Goal: Transaction & Acquisition: Purchase product/service

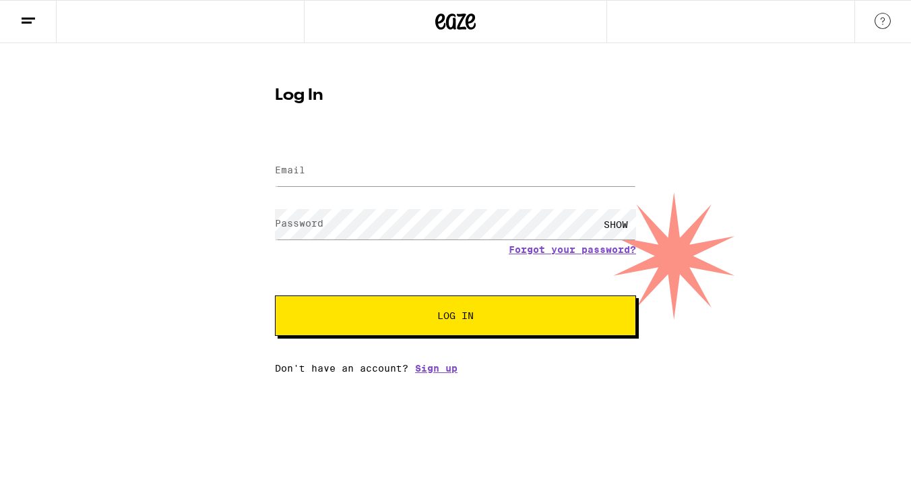
click at [292, 167] on label "Email" at bounding box center [290, 169] width 30 height 11
type input "[EMAIL_ADDRESS][DOMAIN_NAME]"
click at [275, 295] on button "Log In" at bounding box center [455, 315] width 361 height 40
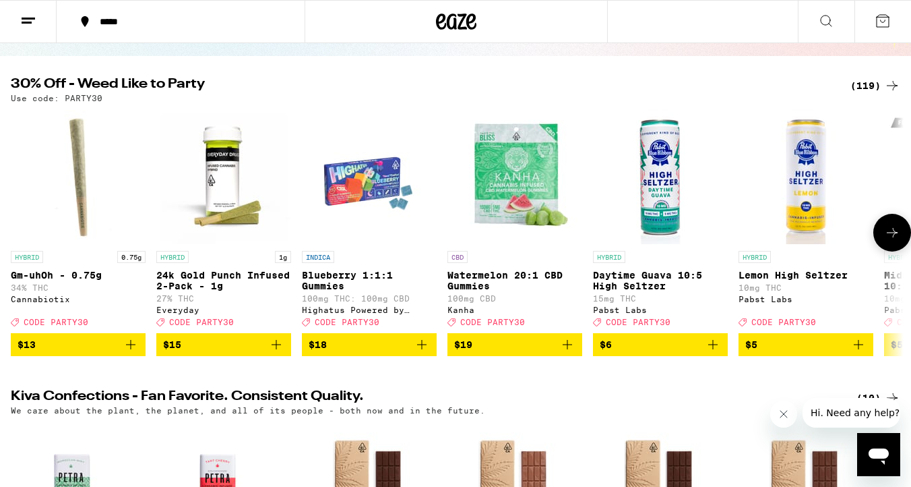
scroll to position [119, 0]
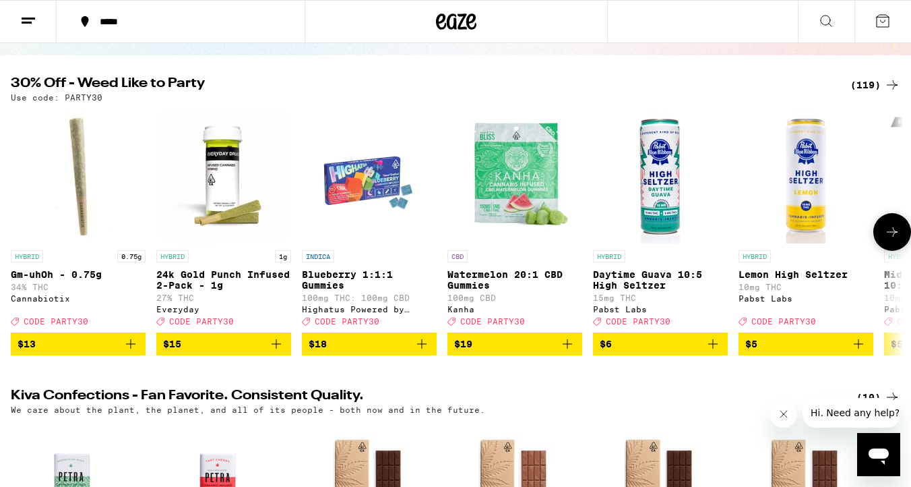
click at [890, 239] on icon at bounding box center [892, 232] width 16 height 16
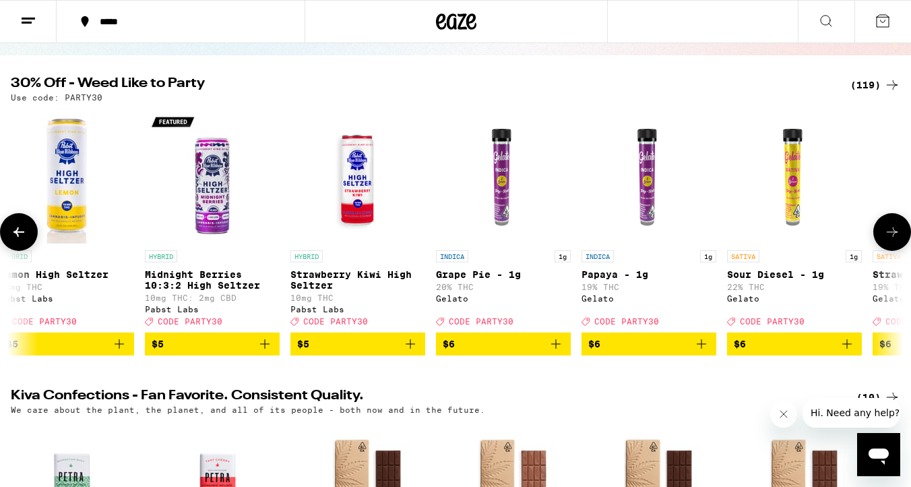
scroll to position [0, 743]
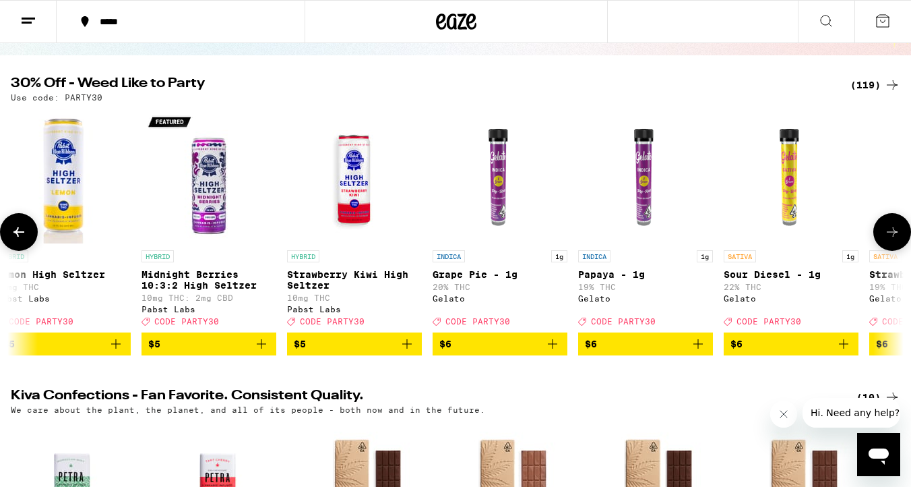
click at [890, 239] on icon at bounding box center [892, 232] width 16 height 16
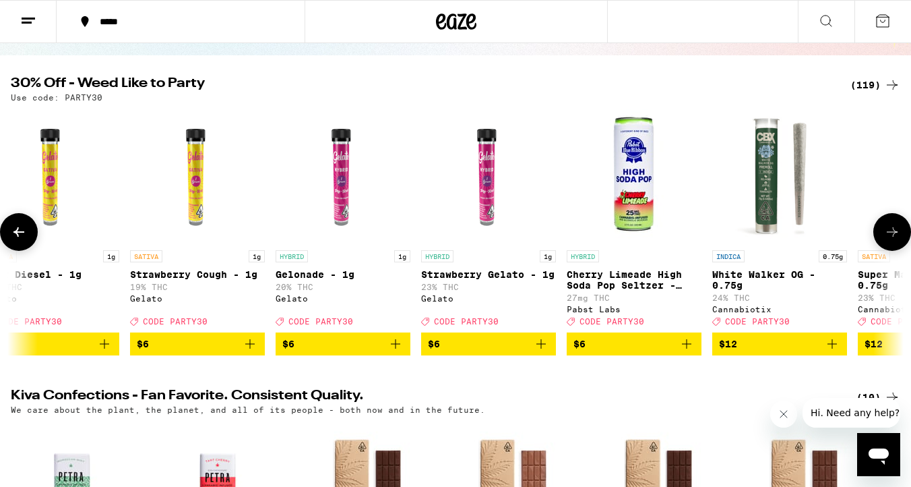
scroll to position [0, 1486]
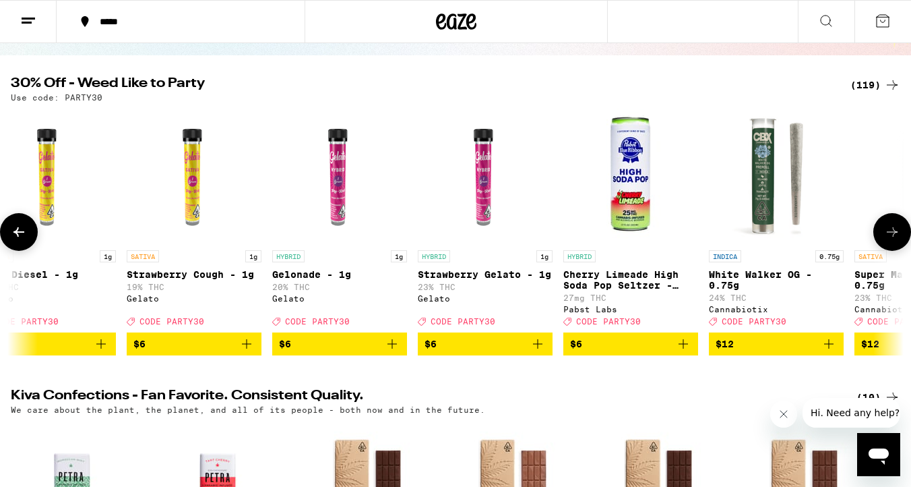
click at [890, 239] on icon at bounding box center [892, 232] width 16 height 16
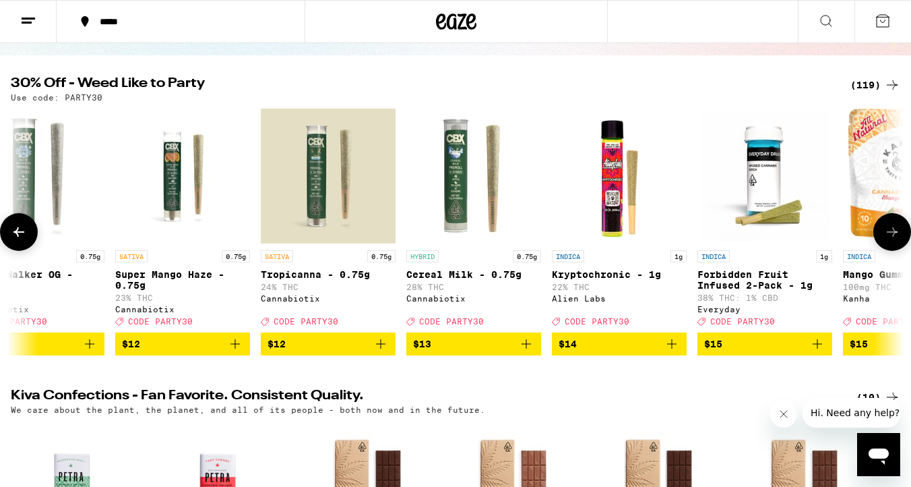
scroll to position [0, 2228]
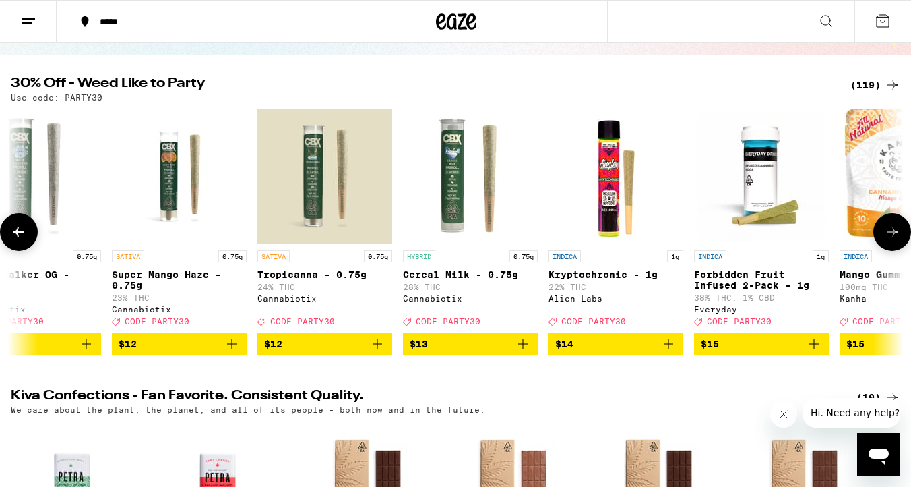
click at [890, 239] on icon at bounding box center [892, 232] width 16 height 16
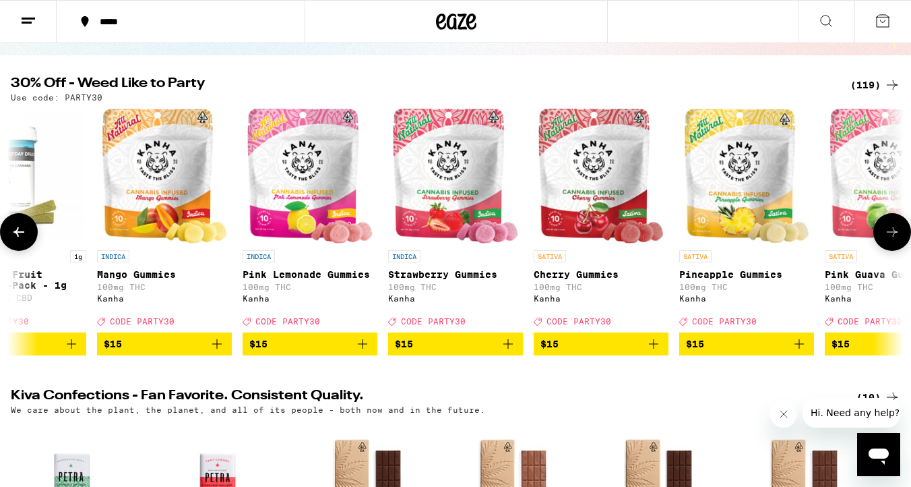
click at [890, 239] on icon at bounding box center [892, 232] width 16 height 16
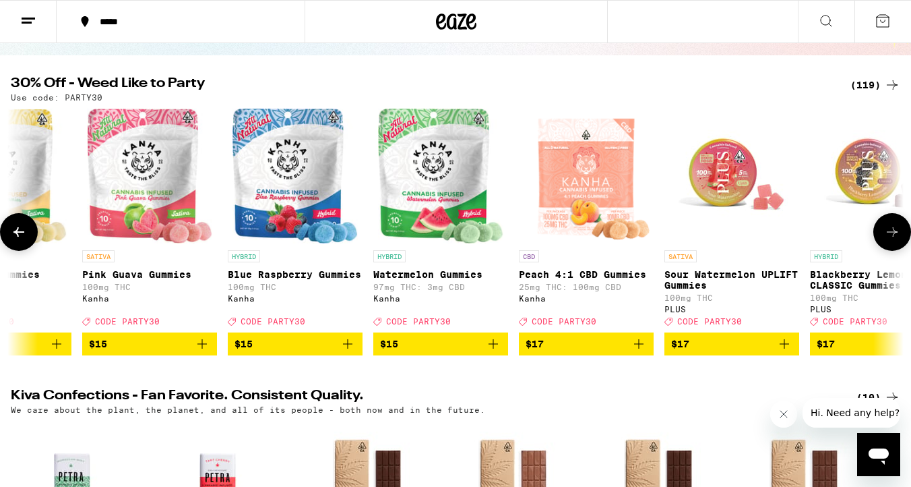
scroll to position [0, 0]
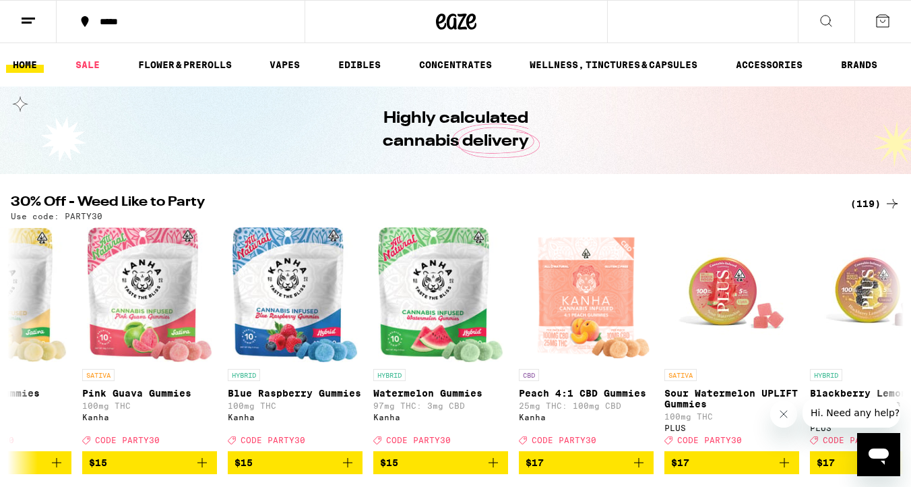
click at [121, 26] on div "*****" at bounding box center [188, 21] width 191 height 9
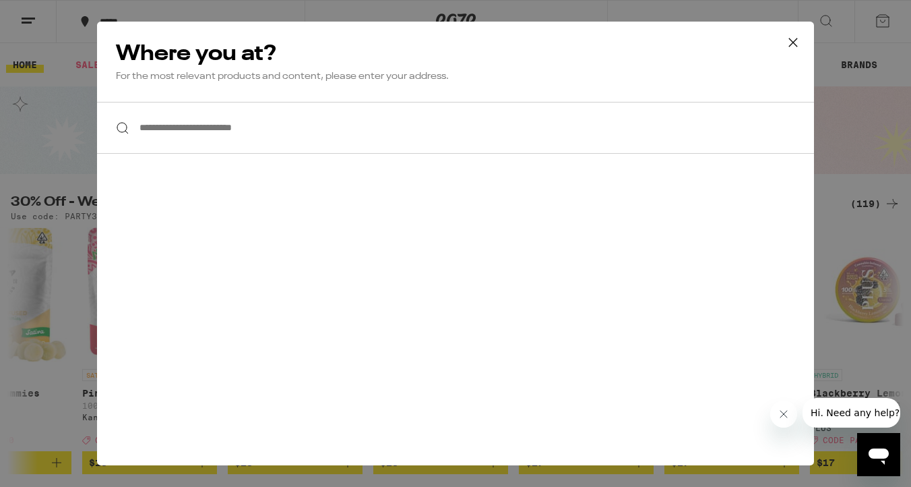
click at [213, 137] on input "**********" at bounding box center [455, 128] width 717 height 52
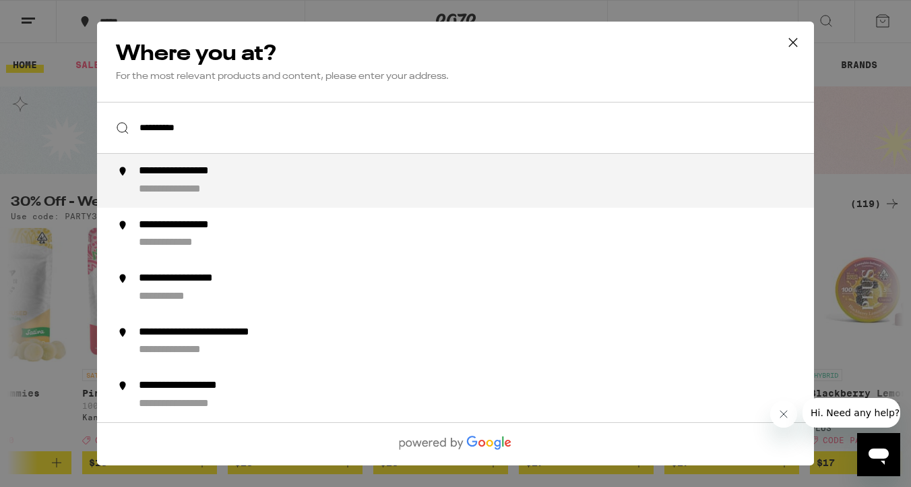
click at [245, 191] on div "**********" at bounding box center [483, 180] width 688 height 32
type input "**********"
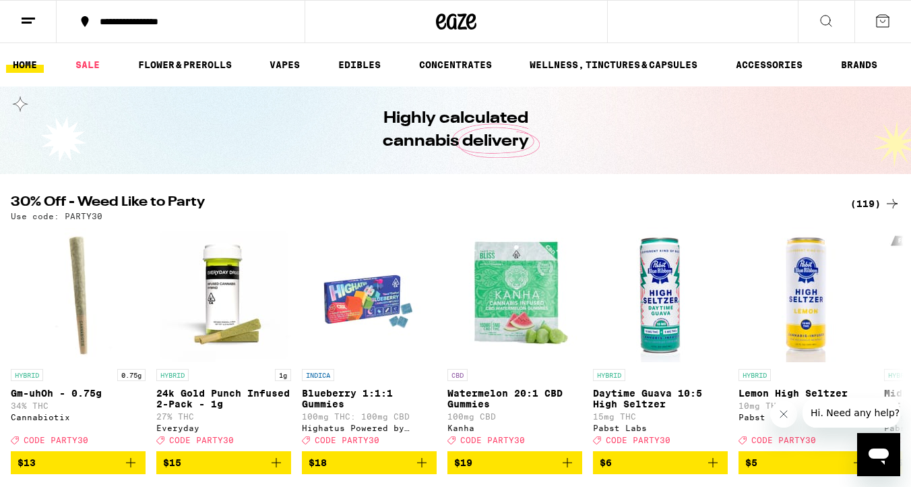
click at [822, 27] on icon at bounding box center [826, 21] width 16 height 16
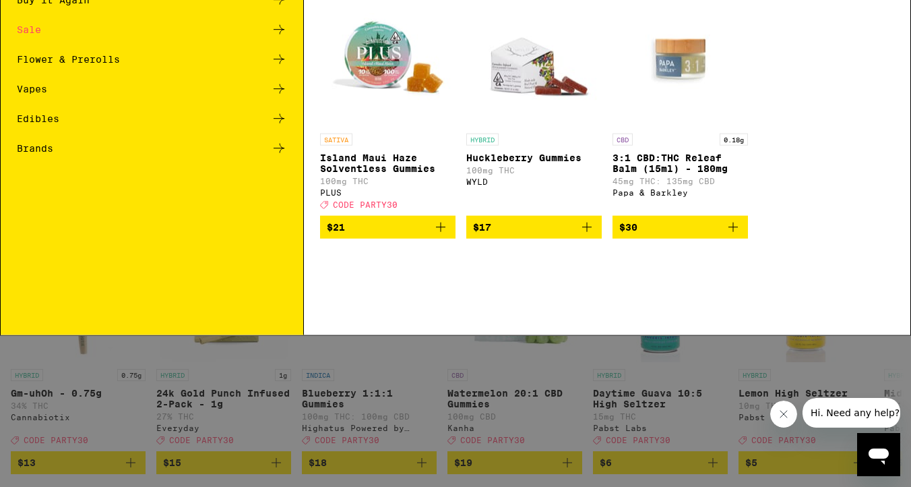
click at [226, 25] on input "Search for Products" at bounding box center [453, 22] width 830 height 12
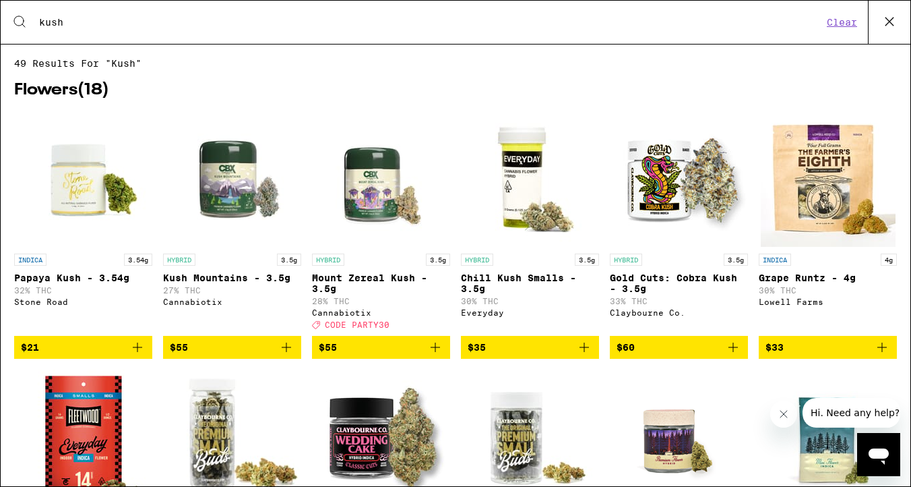
type input "kush"
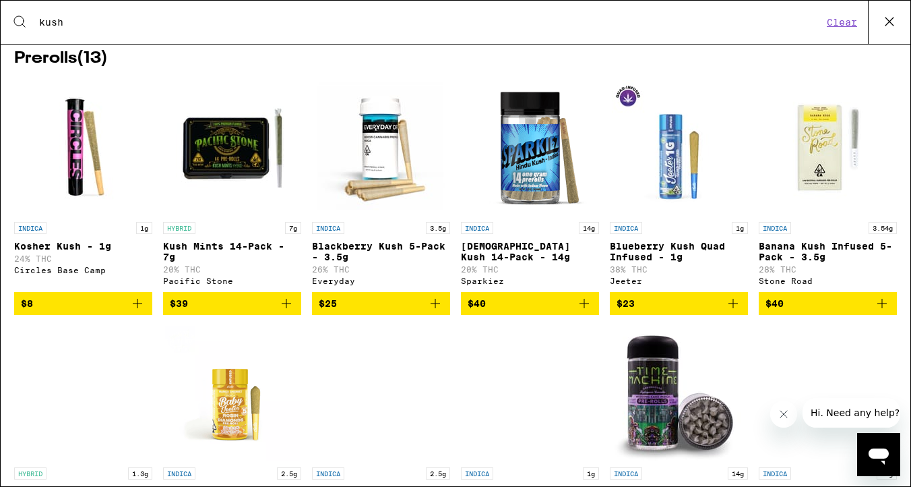
scroll to position [704, 0]
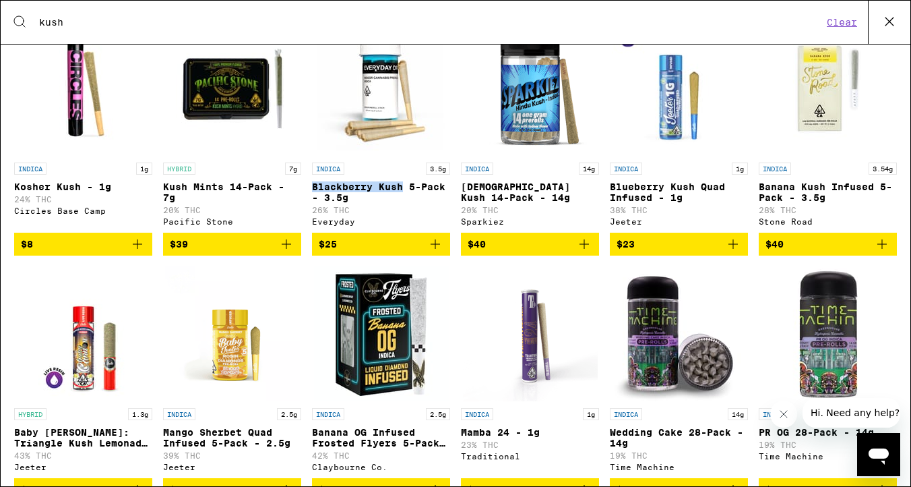
drag, startPoint x: 311, startPoint y: 202, endPoint x: 405, endPoint y: 205, distance: 94.4
click at [405, 205] on div "INDICA 1g Kosher Kush - 1g 24% THC Circles Base Camp $8 HYBRID 7g Kush Mints 14…" at bounding box center [455, 271] width 883 height 500
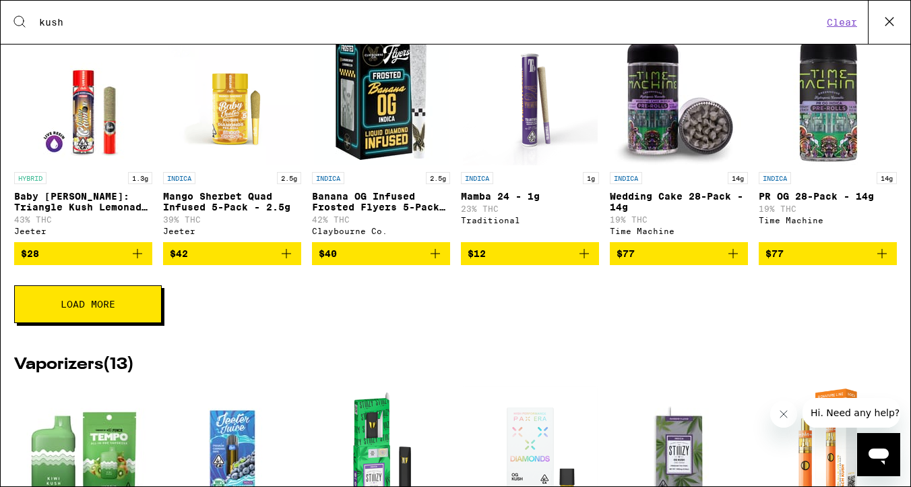
scroll to position [979, 0]
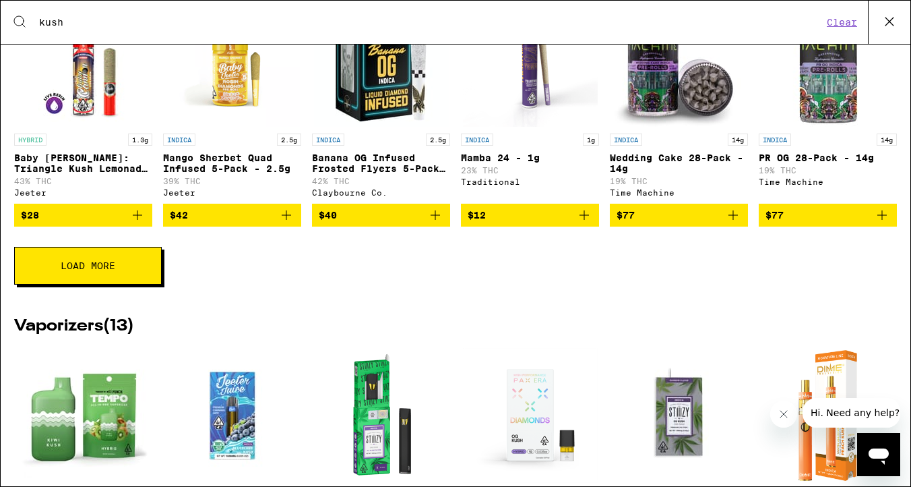
click at [95, 270] on span "Load More" at bounding box center [88, 265] width 55 height 9
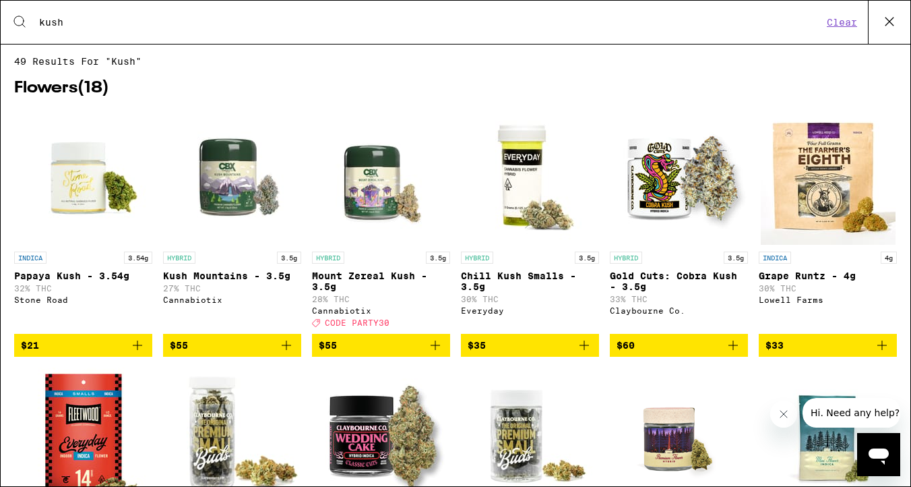
scroll to position [0, 0]
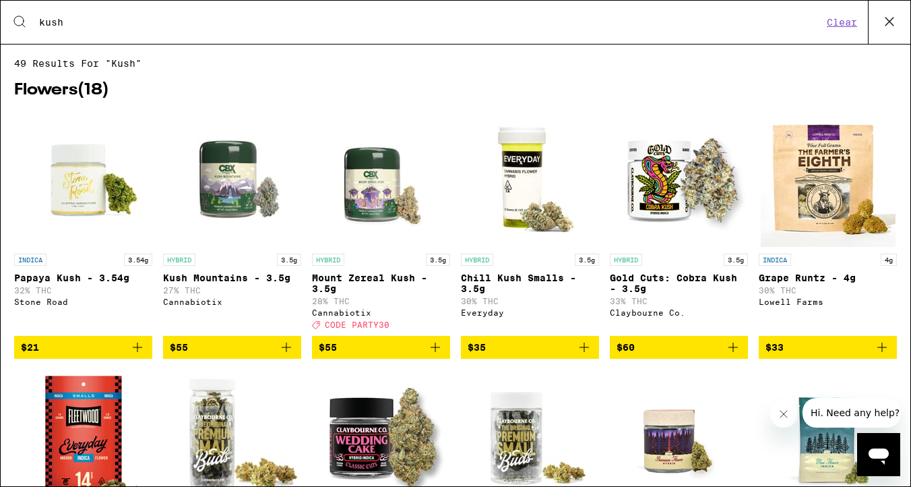
click at [76, 279] on p "Papaya Kush - 3.54g" at bounding box center [83, 277] width 138 height 11
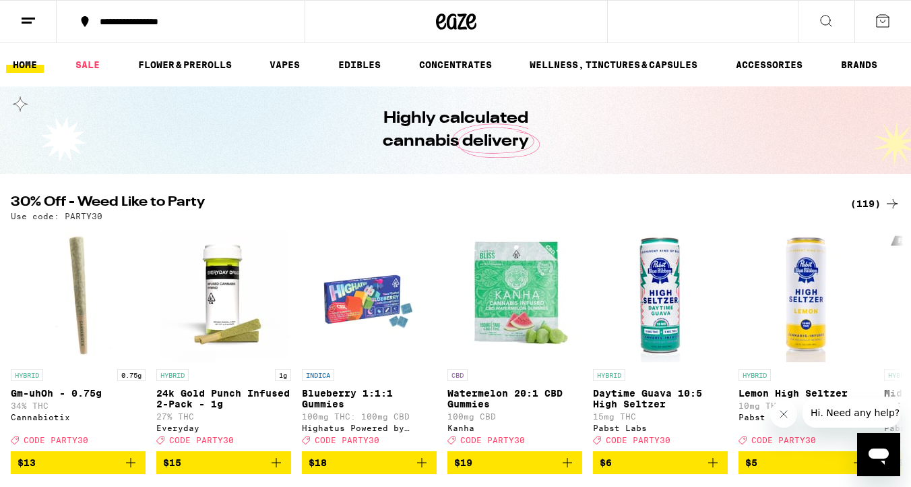
click at [879, 24] on icon at bounding box center [883, 21] width 16 height 16
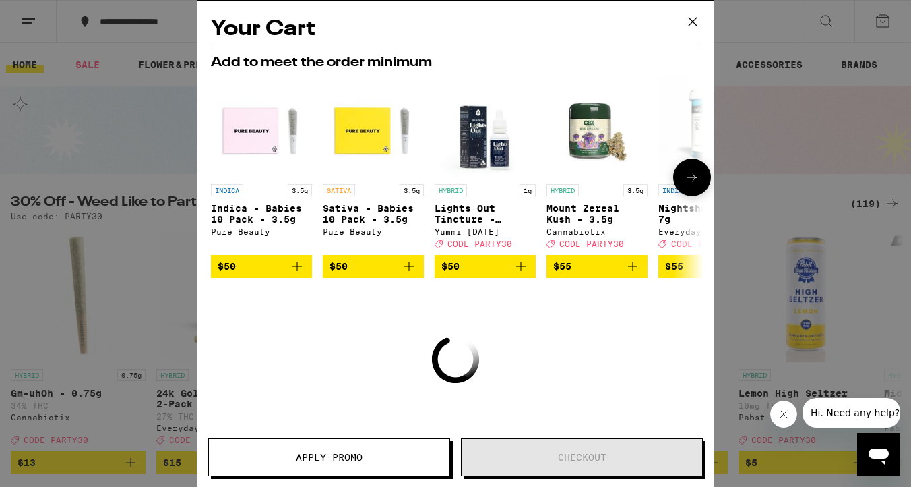
click at [694, 188] on button at bounding box center [692, 177] width 38 height 38
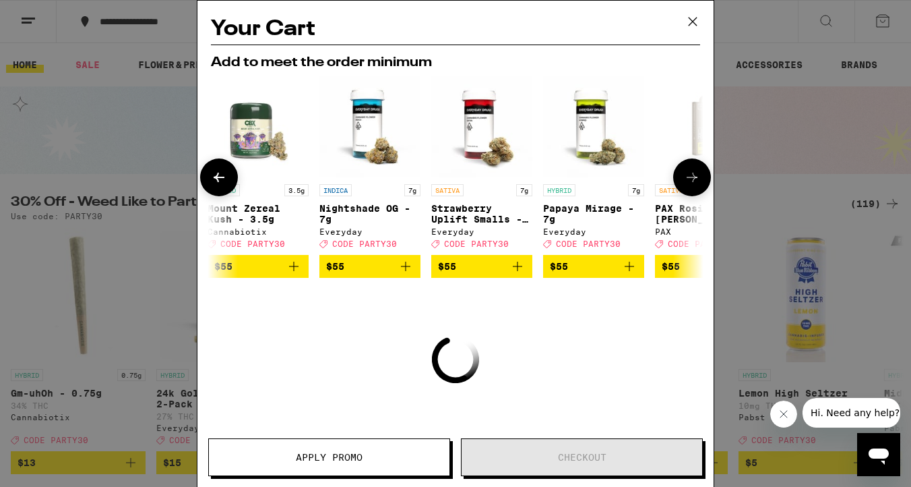
scroll to position [0, 342]
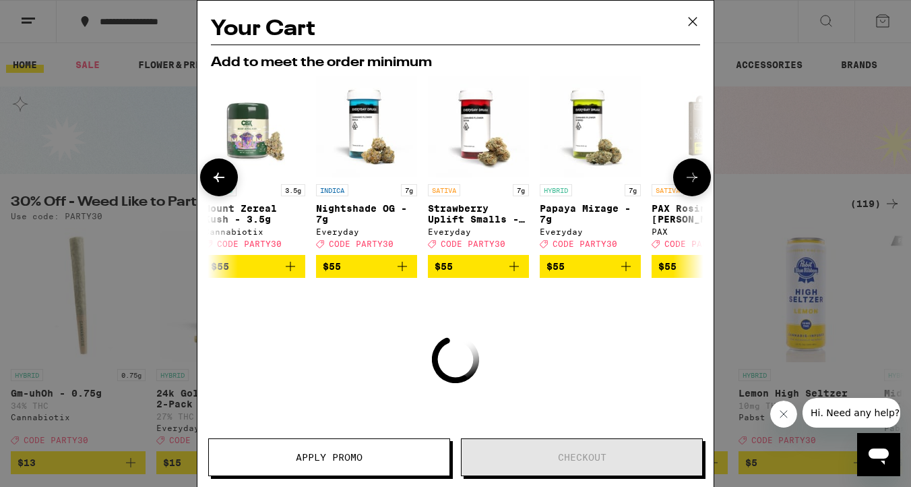
click at [452, 213] on p "Strawberry Uplift Smalls - 7g" at bounding box center [478, 214] width 101 height 22
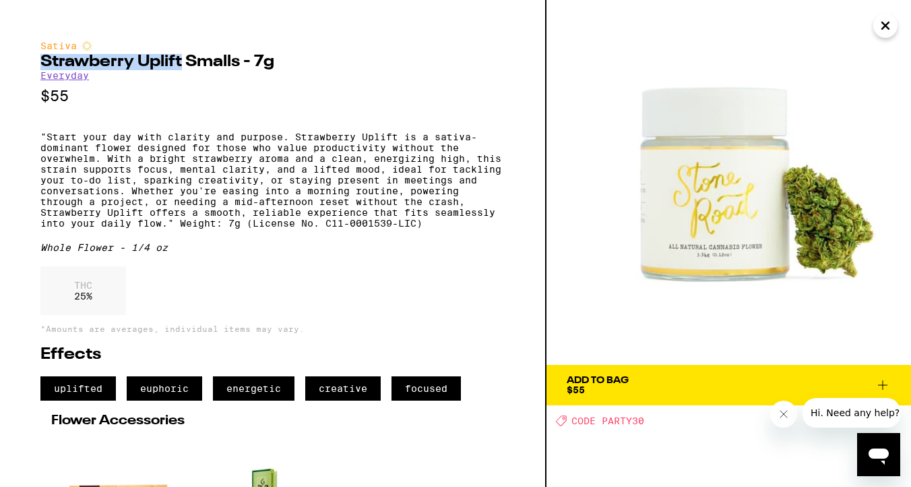
drag, startPoint x: 40, startPoint y: 62, endPoint x: 183, endPoint y: 67, distance: 143.6
click at [183, 67] on h2 "Strawberry Uplift Smalls - 7g" at bounding box center [272, 62] width 464 height 16
copy h2 "Strawberry Uplift"
click at [609, 377] on div "Add To Bag" at bounding box center [598, 379] width 62 height 9
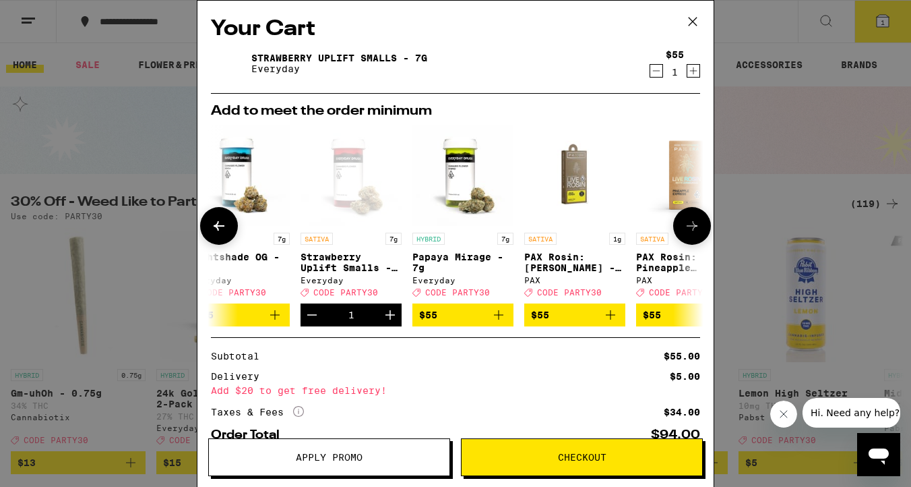
scroll to position [0, 489]
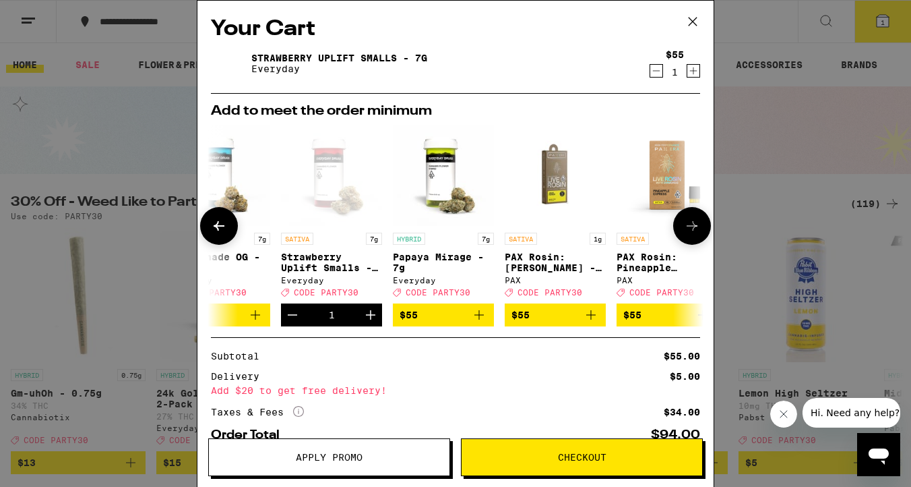
click at [422, 255] on p "Papaya Mirage - 7g" at bounding box center [443, 262] width 101 height 22
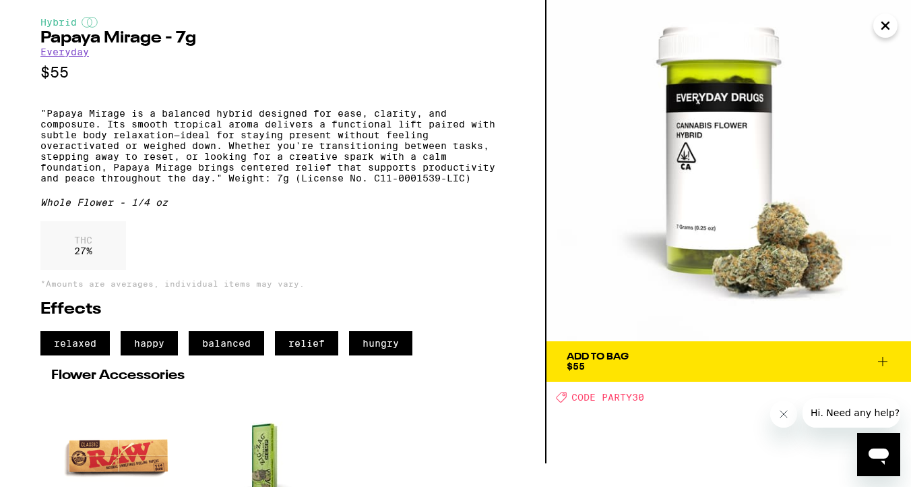
scroll to position [5, 0]
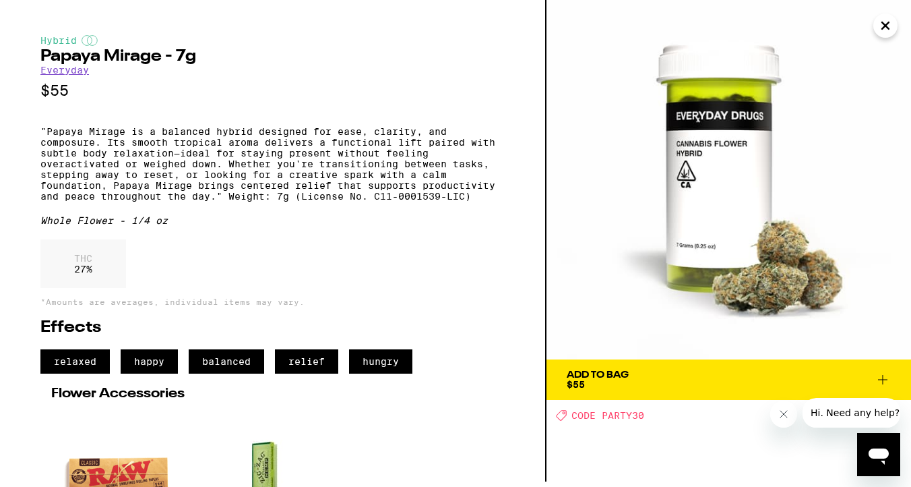
click at [880, 32] on icon "Close" at bounding box center [886, 26] width 16 height 20
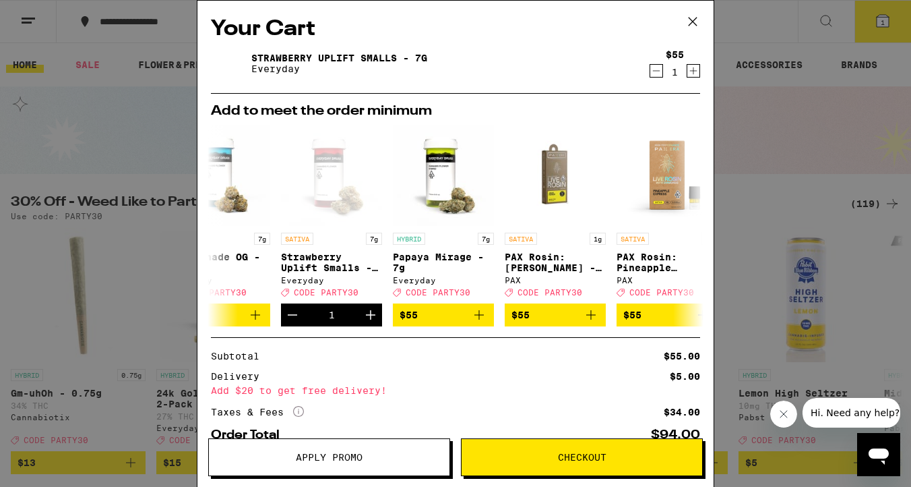
click at [693, 22] on icon at bounding box center [693, 21] width 20 height 20
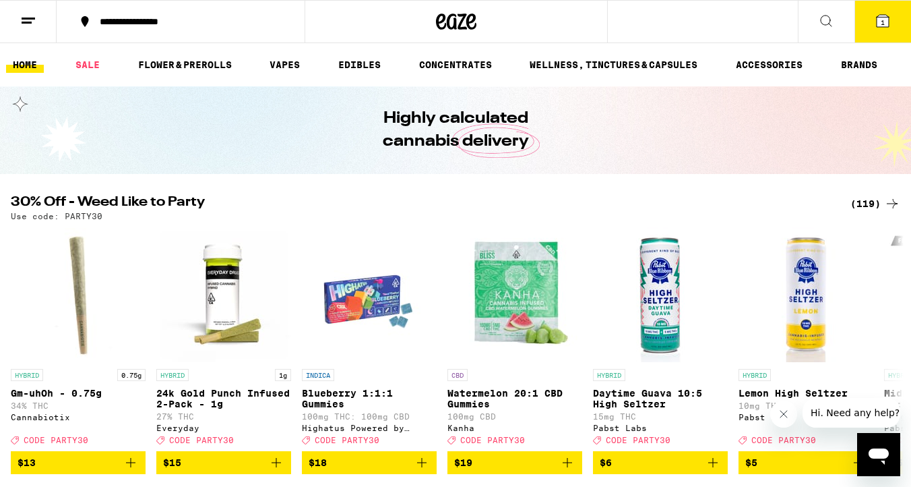
click at [872, 26] on button "1" at bounding box center [883, 22] width 57 height 42
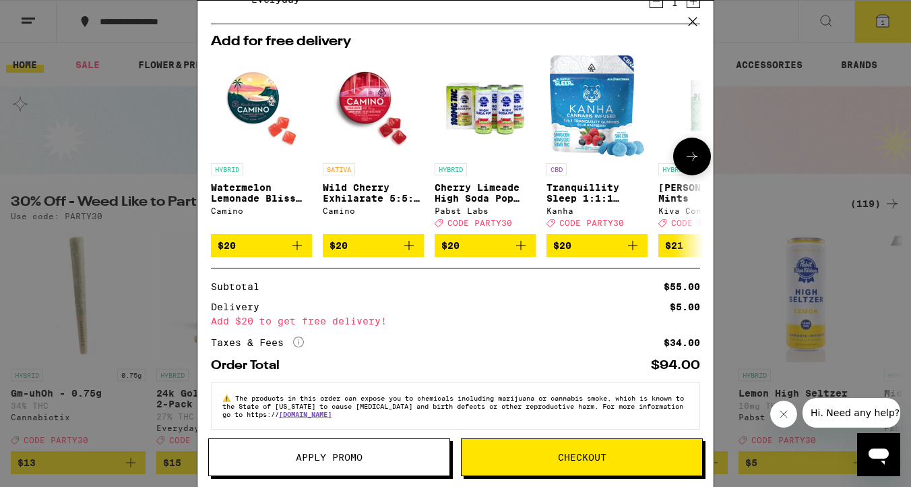
scroll to position [86, 0]
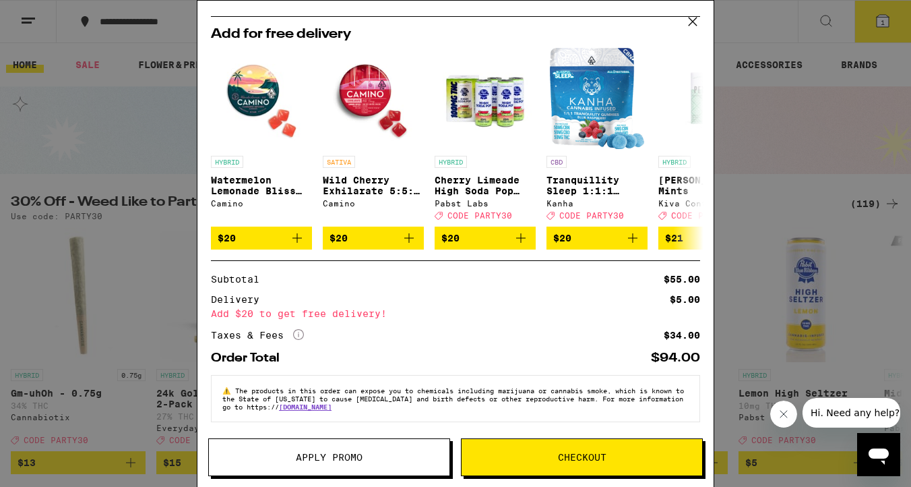
click at [692, 25] on icon at bounding box center [693, 21] width 20 height 20
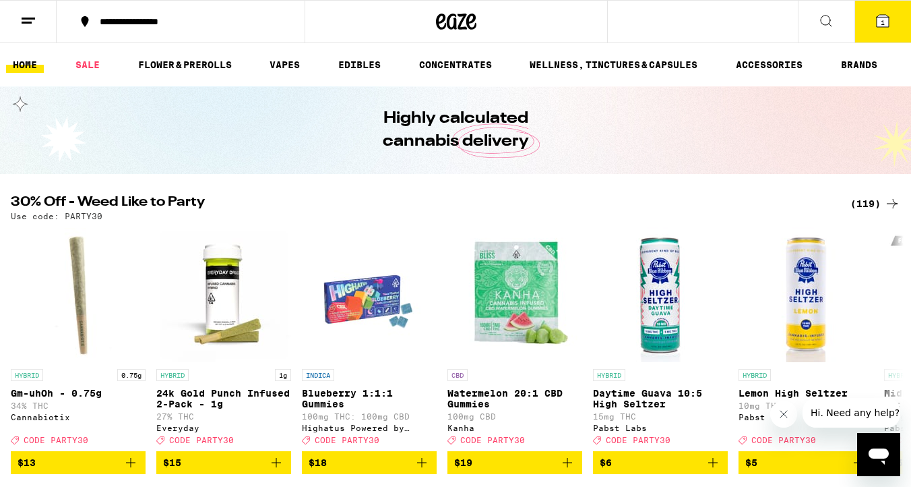
click at [882, 26] on span "1" at bounding box center [883, 22] width 4 height 8
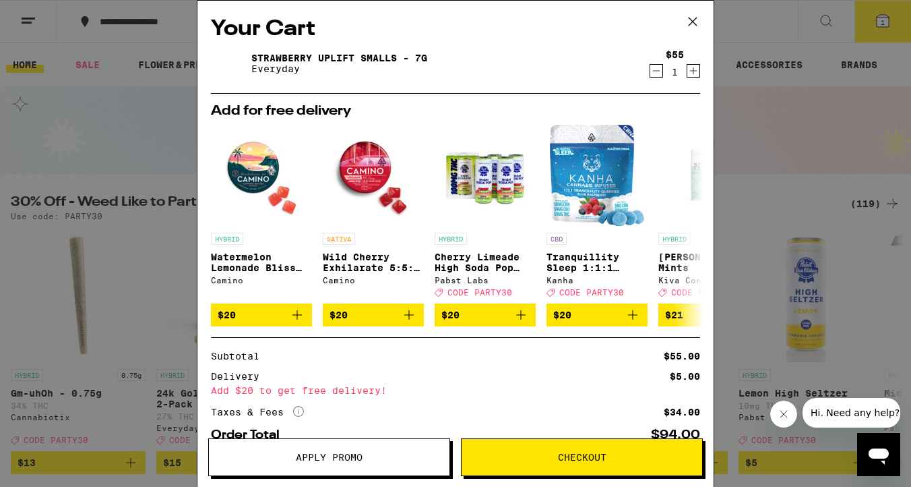
click at [388, 462] on button "Apply Promo" at bounding box center [329, 457] width 242 height 38
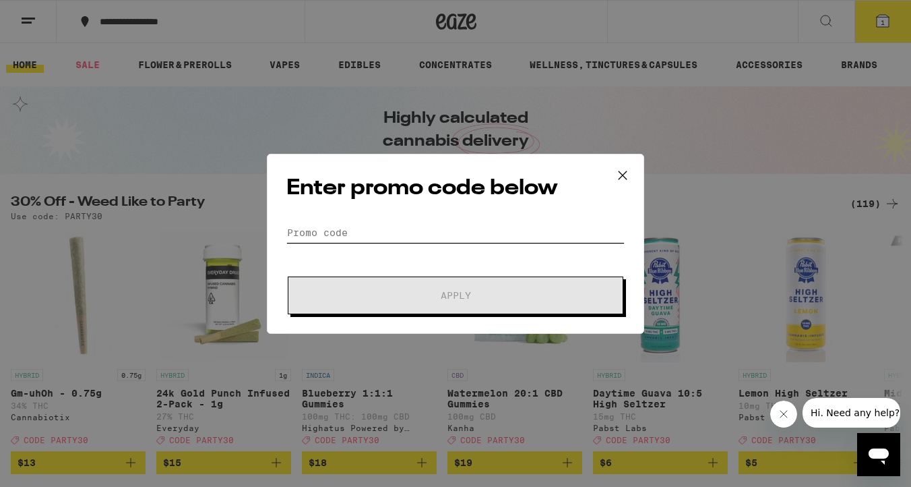
click at [326, 236] on input "Promo Code" at bounding box center [455, 232] width 338 height 20
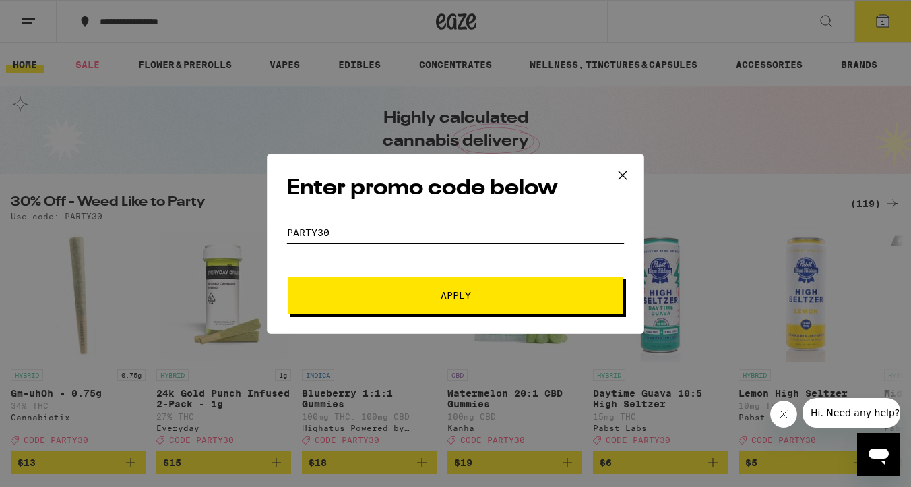
type input "PARTY30"
click at [353, 299] on span "Apply" at bounding box center [455, 295] width 243 height 9
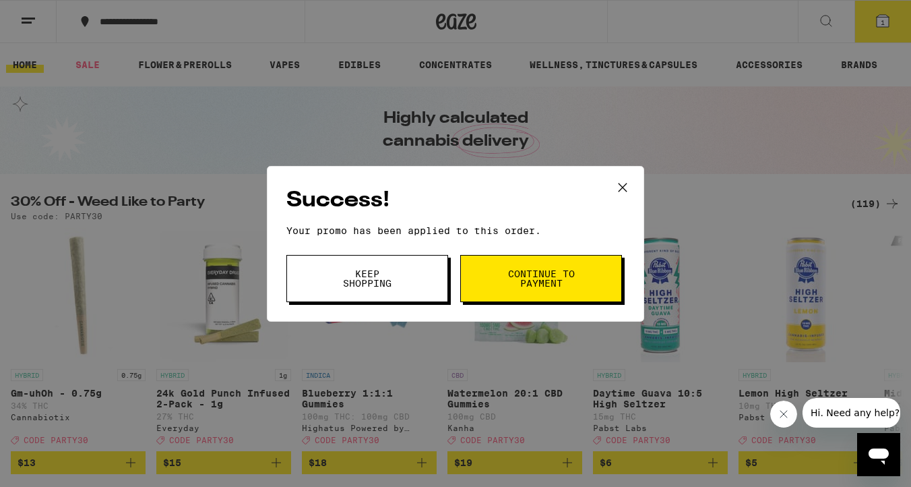
click at [563, 276] on span "Continue to payment" at bounding box center [541, 278] width 69 height 19
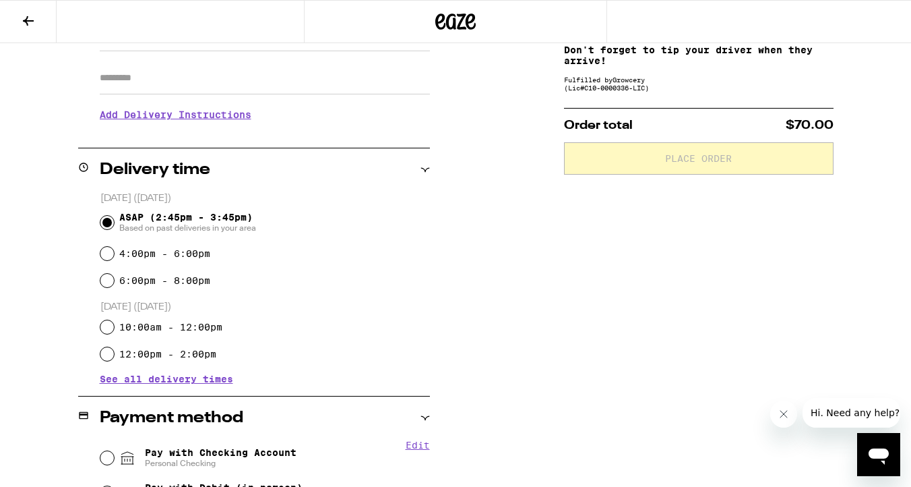
scroll to position [309, 0]
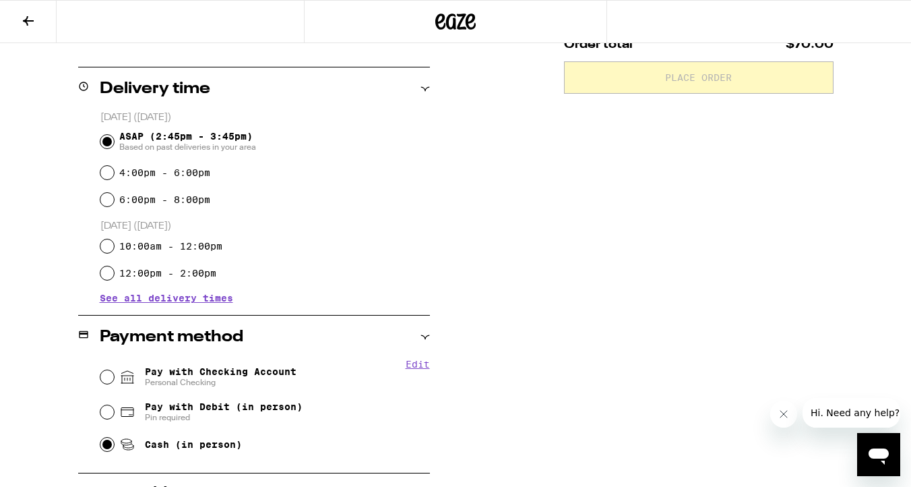
click at [108, 446] on input "Cash (in person)" at bounding box center [106, 443] width 13 height 13
radio input "true"
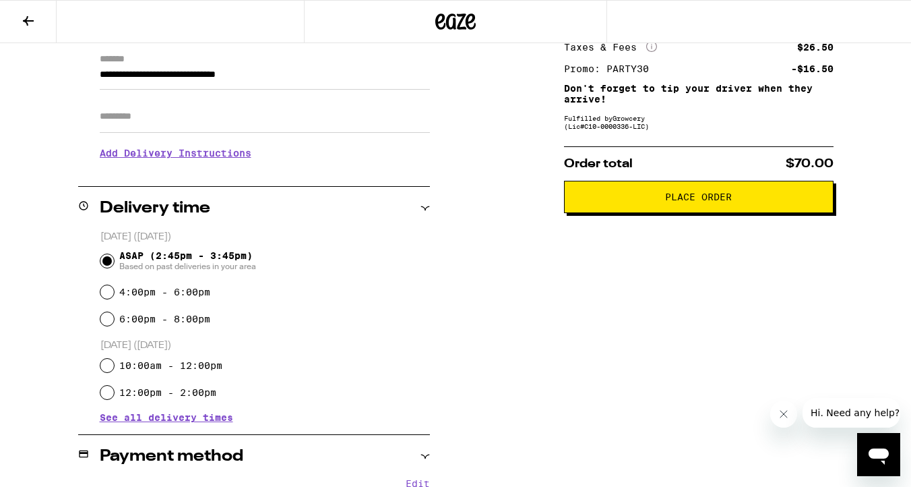
scroll to position [0, 0]
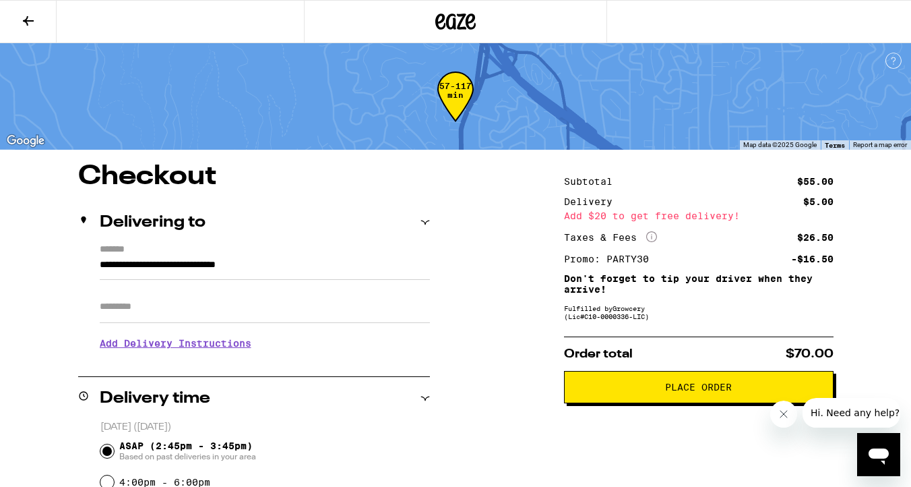
click at [646, 398] on button "Place Order" at bounding box center [699, 387] width 270 height 32
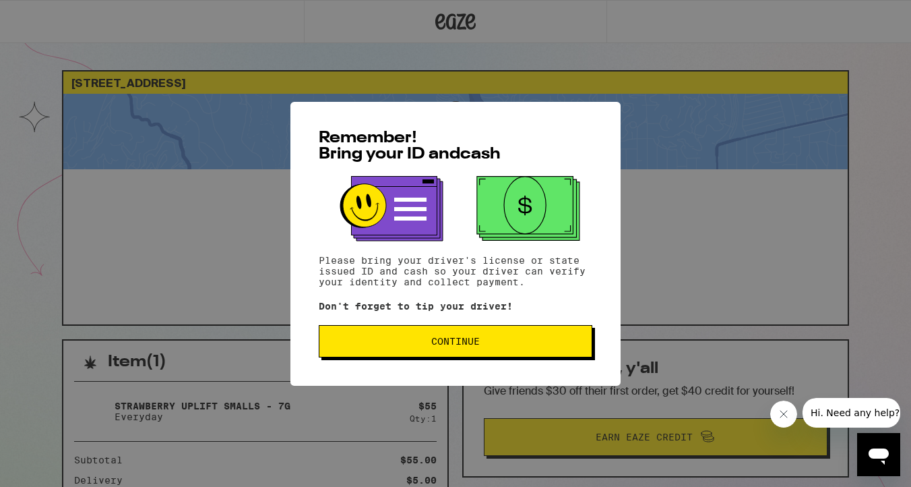
click at [427, 346] on span "Continue" at bounding box center [455, 340] width 251 height 9
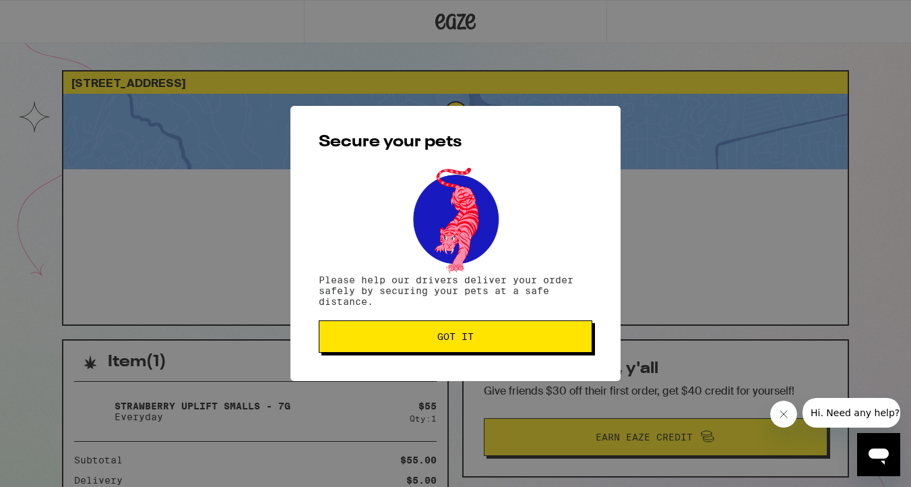
click at [427, 347] on button "Got it" at bounding box center [456, 336] width 274 height 32
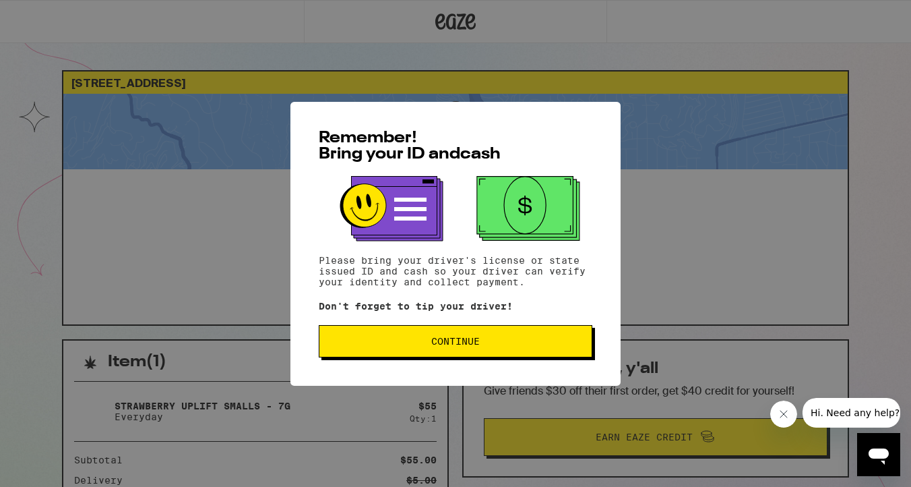
click at [408, 344] on span "Continue" at bounding box center [455, 340] width 251 height 9
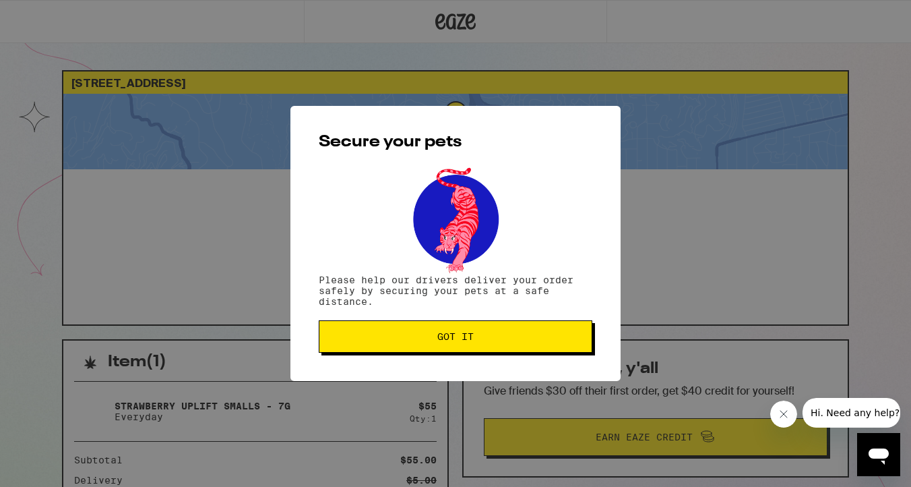
click at [408, 344] on button "Got it" at bounding box center [456, 336] width 274 height 32
